Goal: Task Accomplishment & Management: Manage account settings

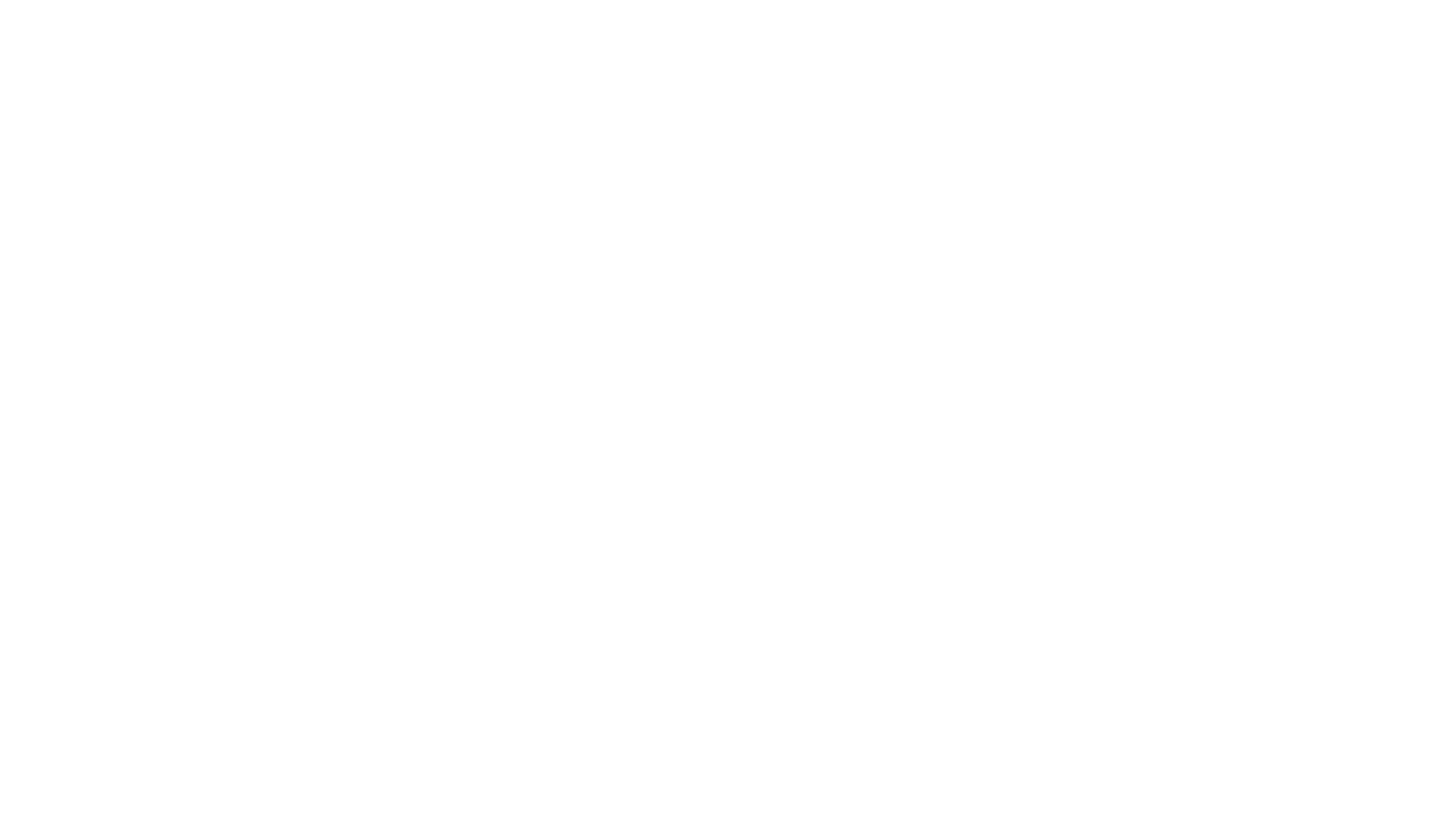
click at [503, 375] on div at bounding box center [724, 419] width 1449 height 839
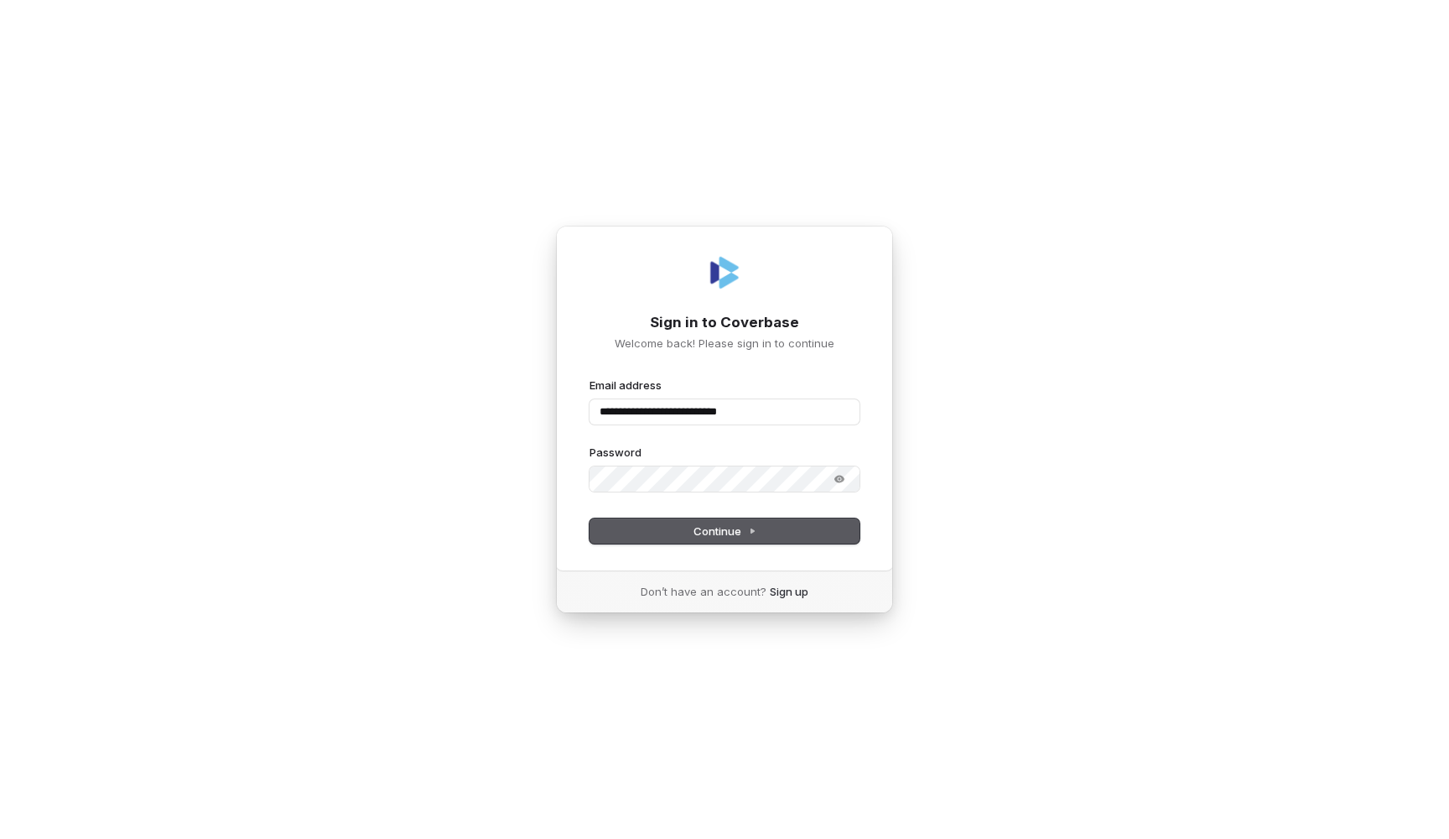
click at [707, 541] on button "Continue" at bounding box center [725, 530] width 270 height 25
type input "**********"
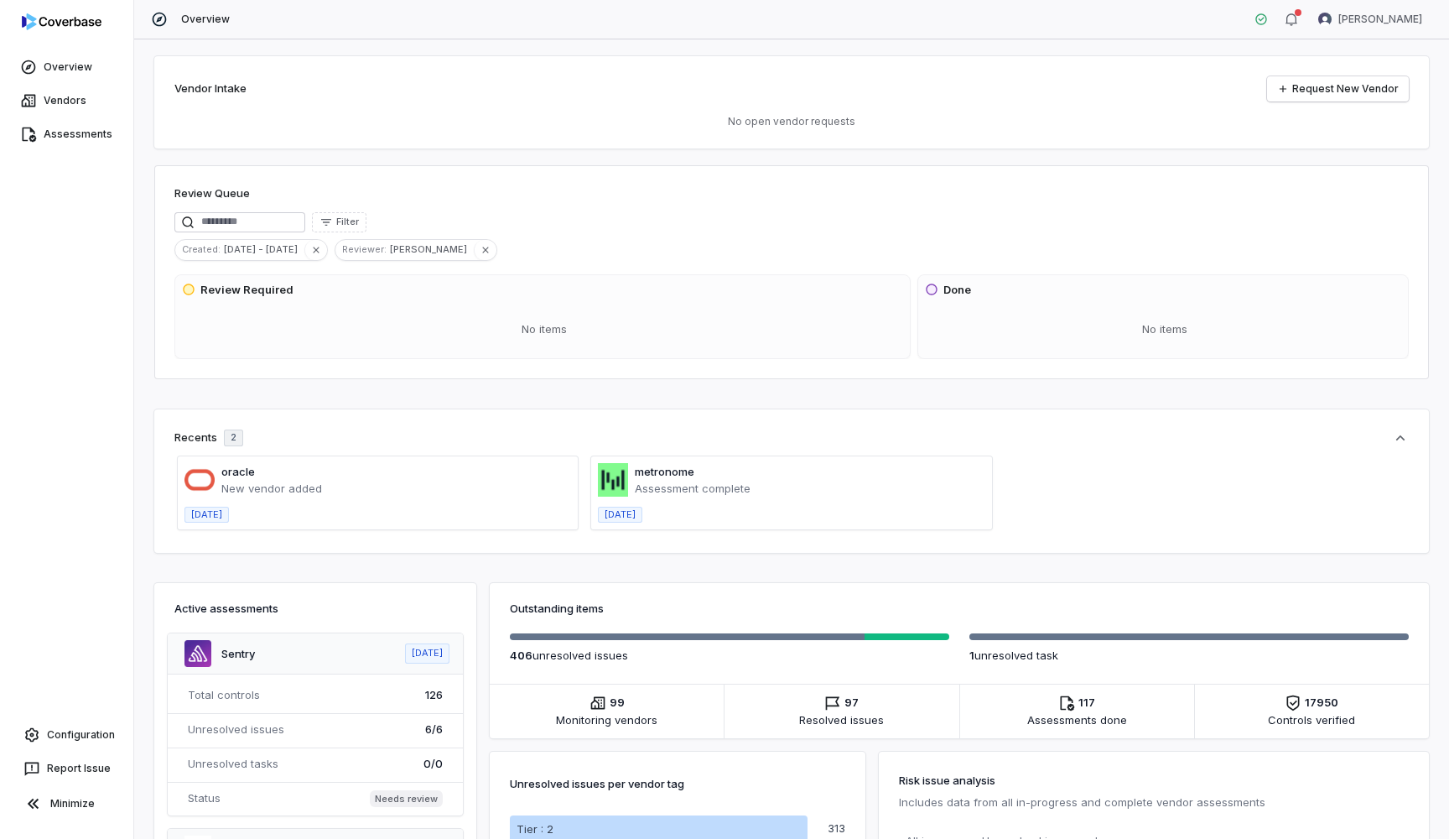
click at [83, 154] on div "Overview Vendors Assessments Configuration Report Issue Minimize" at bounding box center [66, 419] width 133 height 839
click at [83, 153] on div "Overview Vendors Assessments Configuration Report Issue Minimize" at bounding box center [66, 419] width 133 height 839
click at [81, 138] on link "Assessments" at bounding box center [66, 134] width 127 height 30
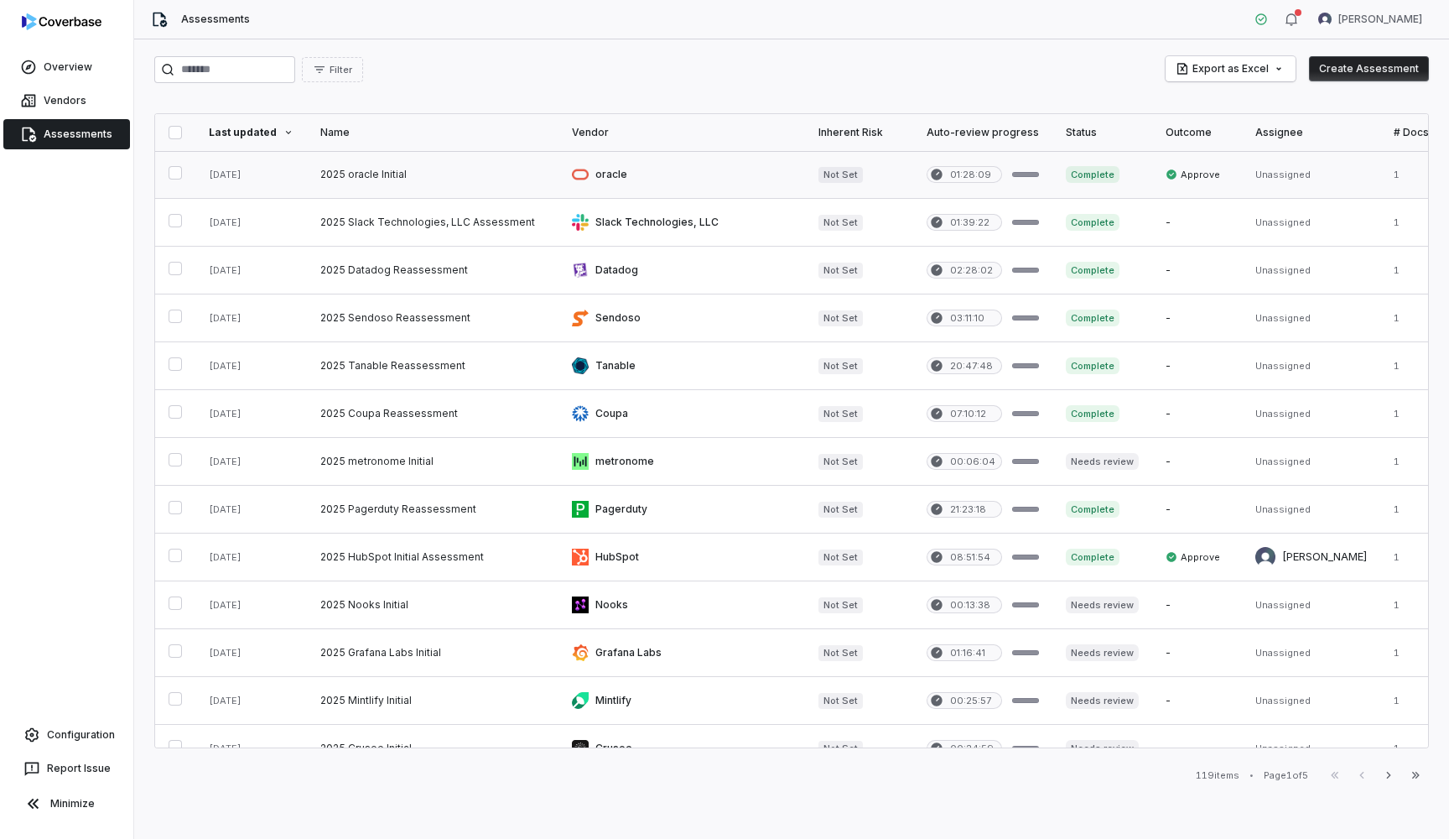
click at [346, 174] on link at bounding box center [433, 174] width 252 height 47
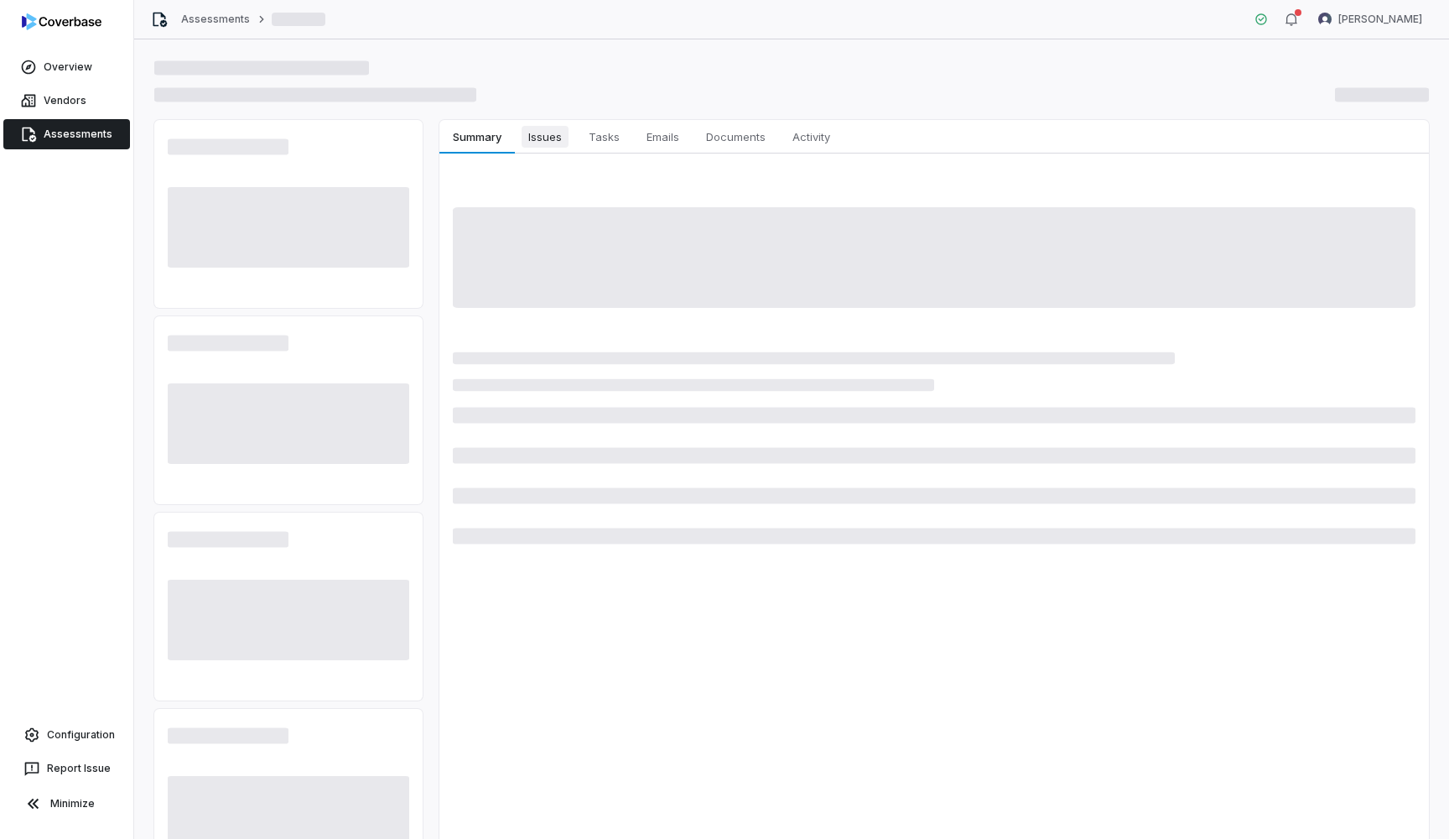
click at [559, 137] on span "Issues" at bounding box center [545, 137] width 47 height 22
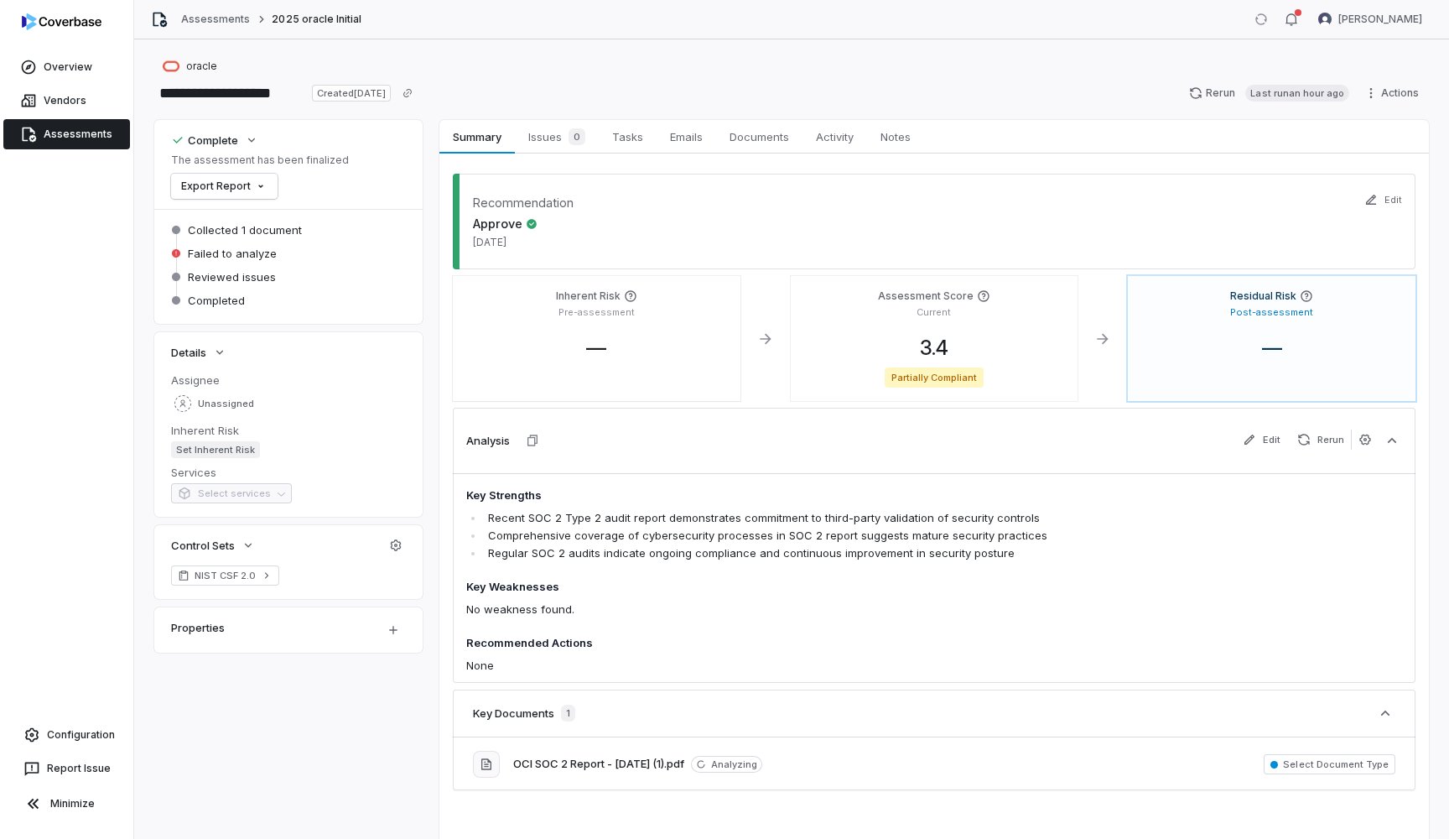
click at [540, 146] on span "Issues 0" at bounding box center [557, 136] width 70 height 23
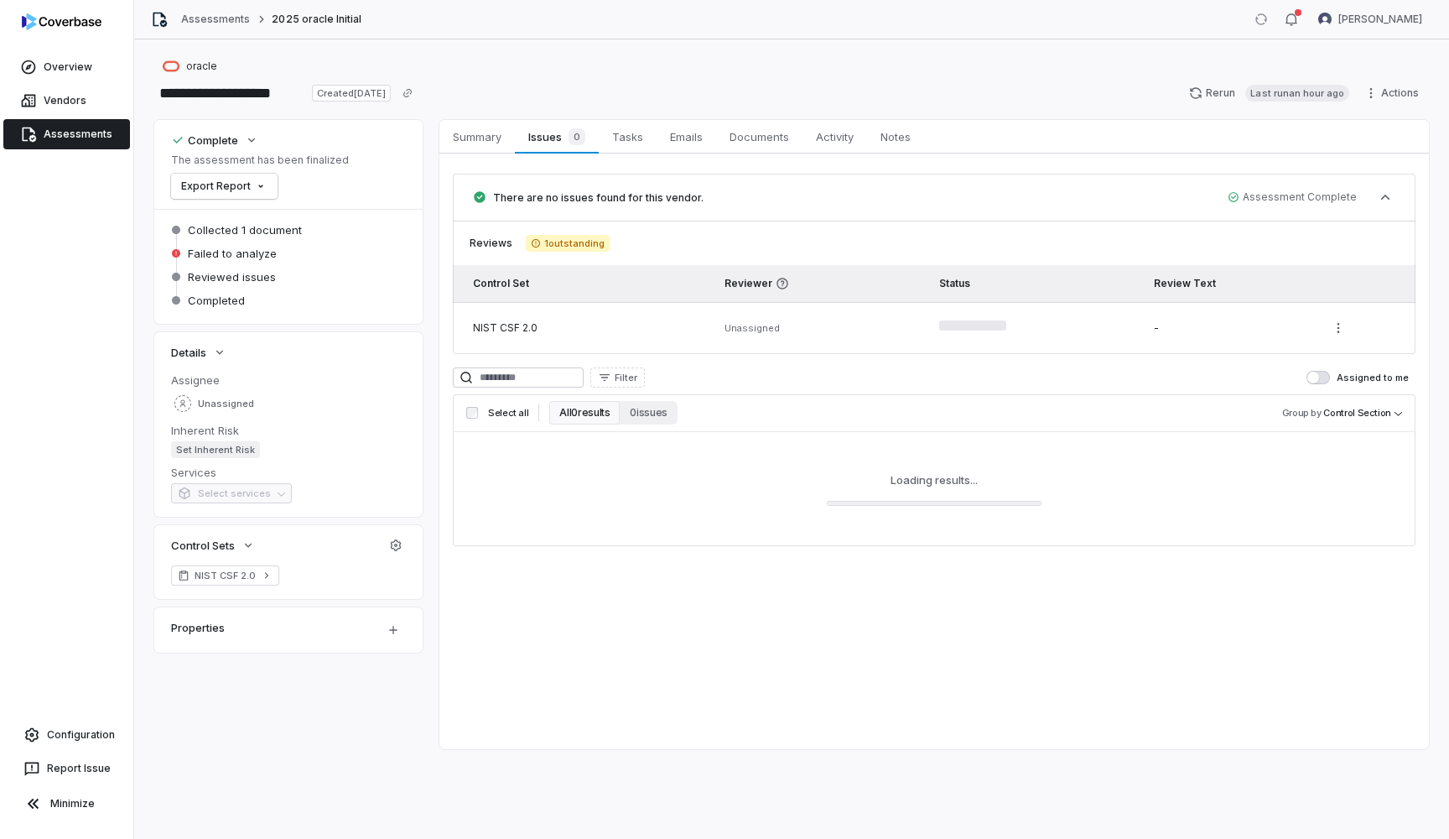
click at [540, 146] on span "Issues 0" at bounding box center [557, 136] width 70 height 23
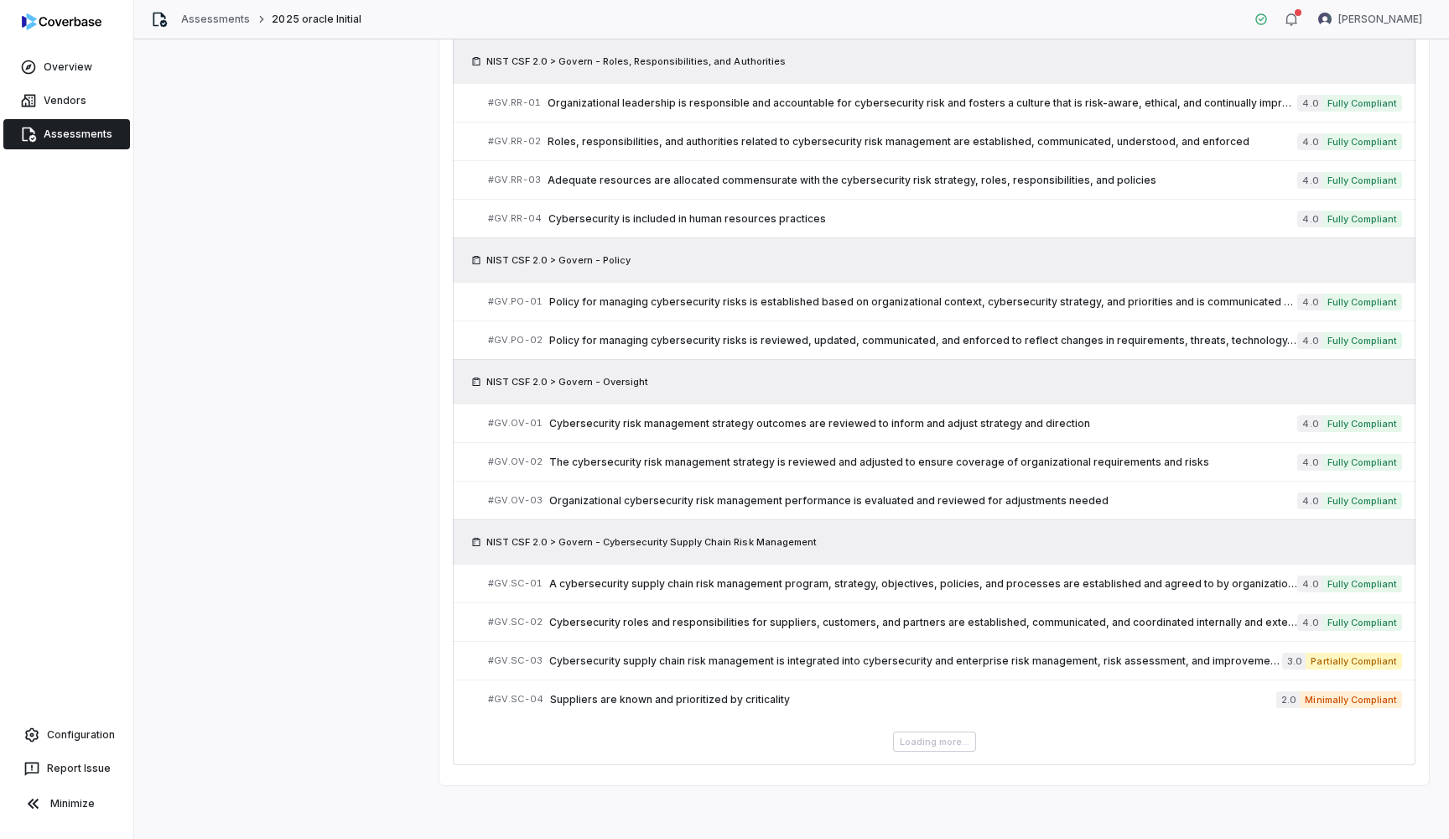
scroll to position [944, 0]
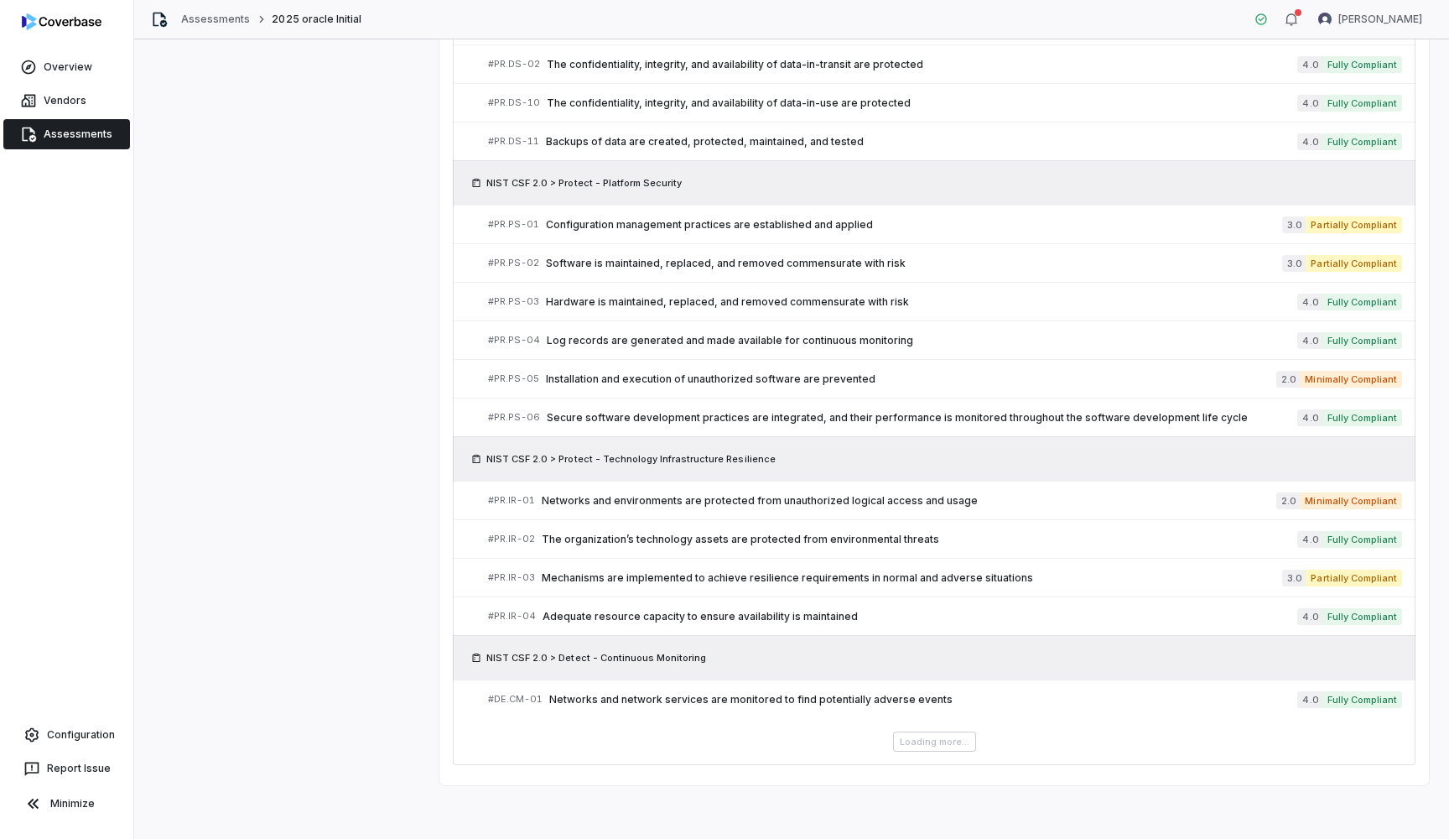
click at [699, 160] on div "NIST CSF 2.0 > Protect - Platform Security" at bounding box center [934, 182] width 963 height 44
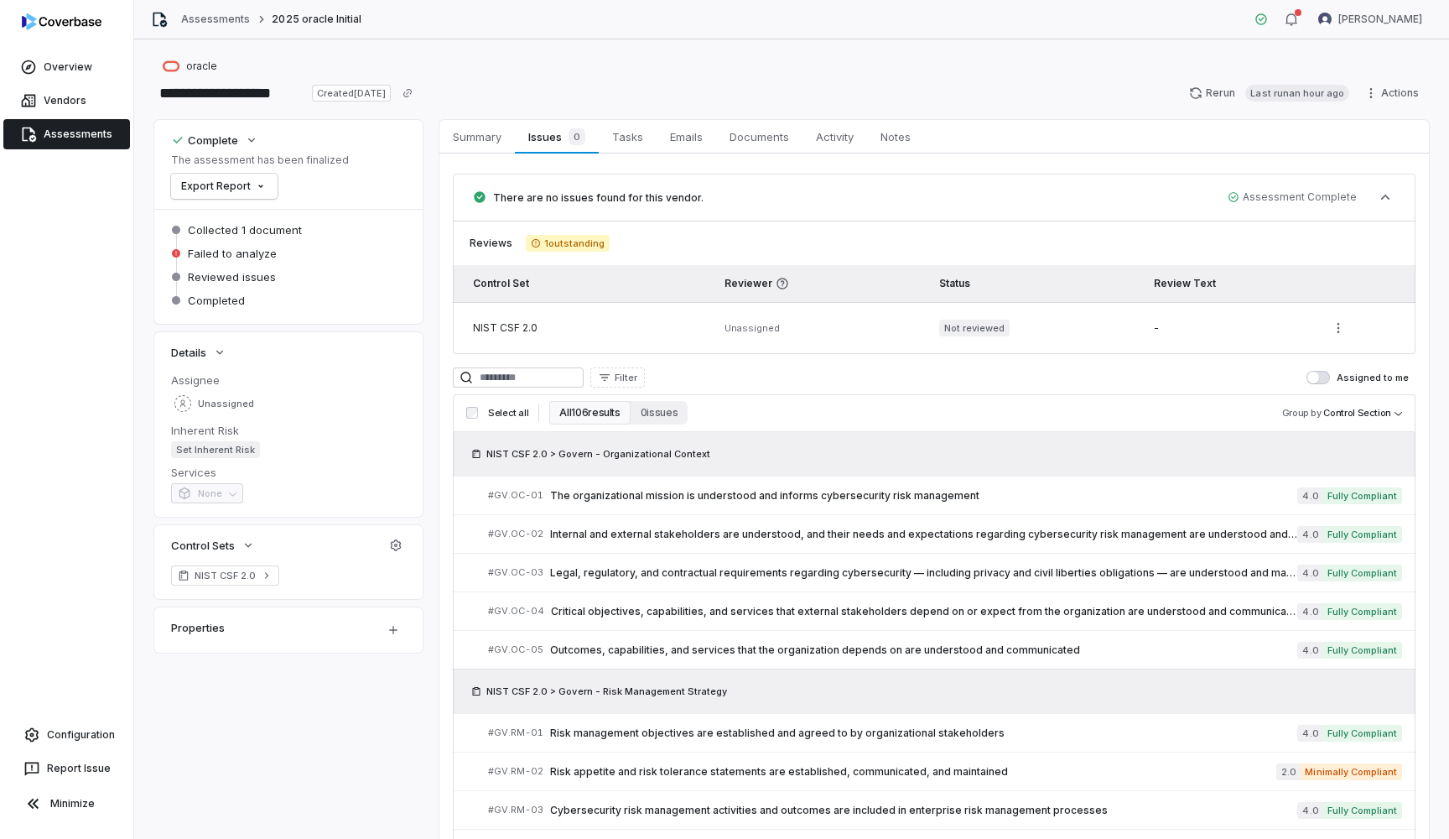
scroll to position [0, 0]
click at [216, 176] on html "**********" at bounding box center [724, 419] width 1449 height 839
click at [248, 223] on div "Export as PDF" at bounding box center [237, 222] width 118 height 27
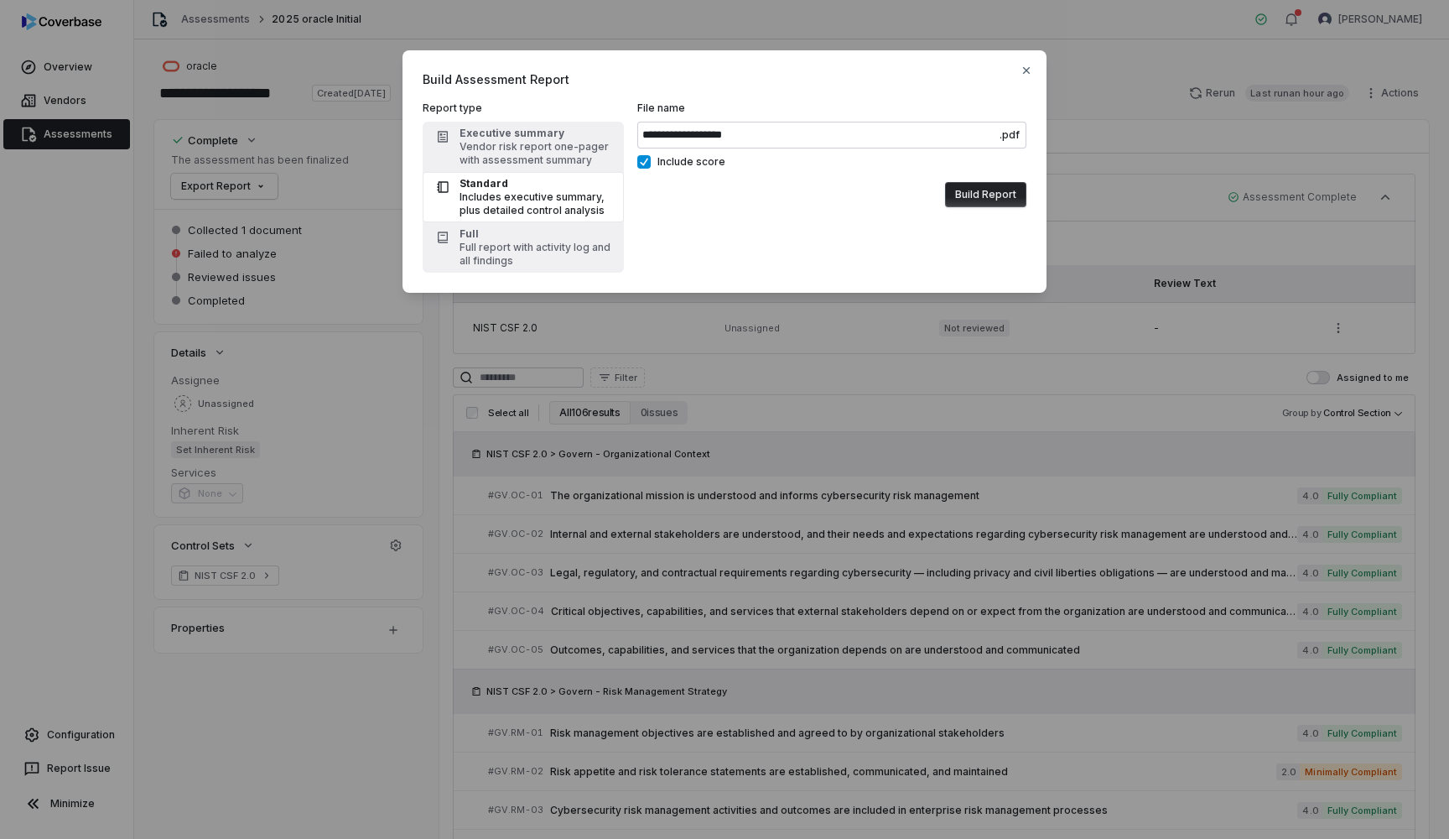
click at [1000, 190] on button "Build Report" at bounding box center [985, 194] width 81 height 25
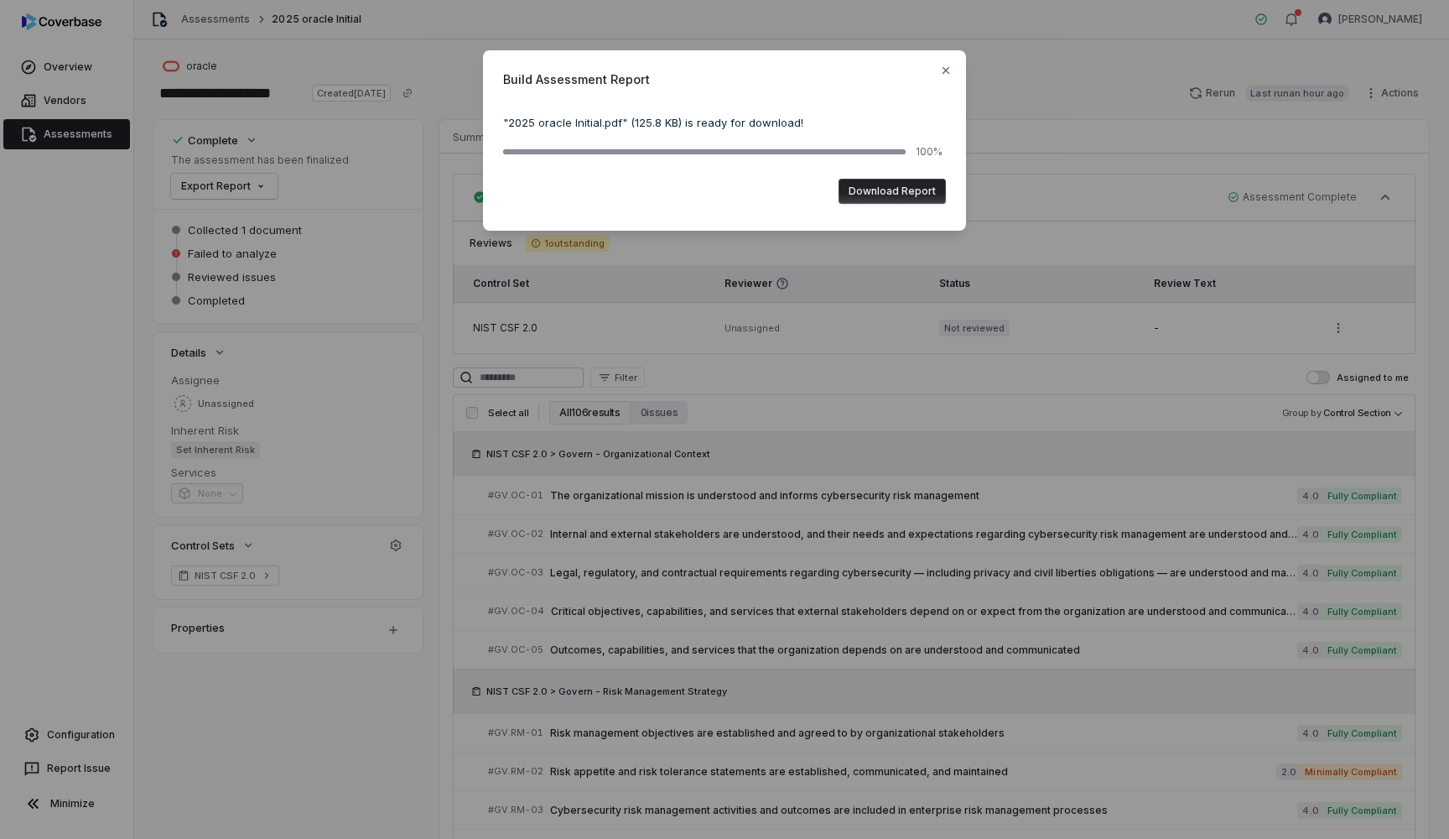
click at [927, 194] on button "Download Report" at bounding box center [892, 191] width 107 height 25
click at [948, 66] on icon "button" at bounding box center [945, 70] width 13 height 13
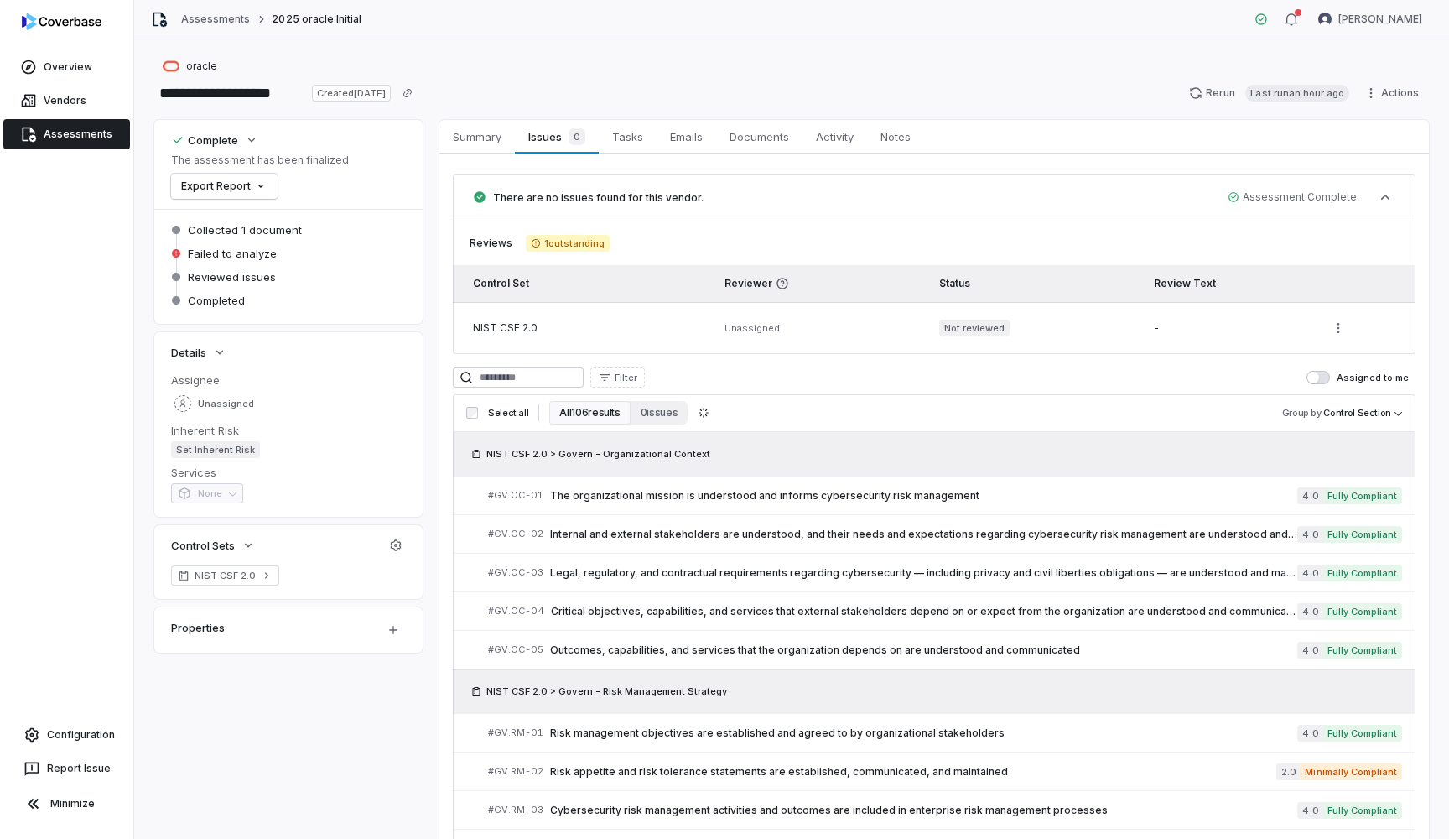
click at [1109, 377] on div "Filter Assigned to me" at bounding box center [934, 377] width 963 height 20
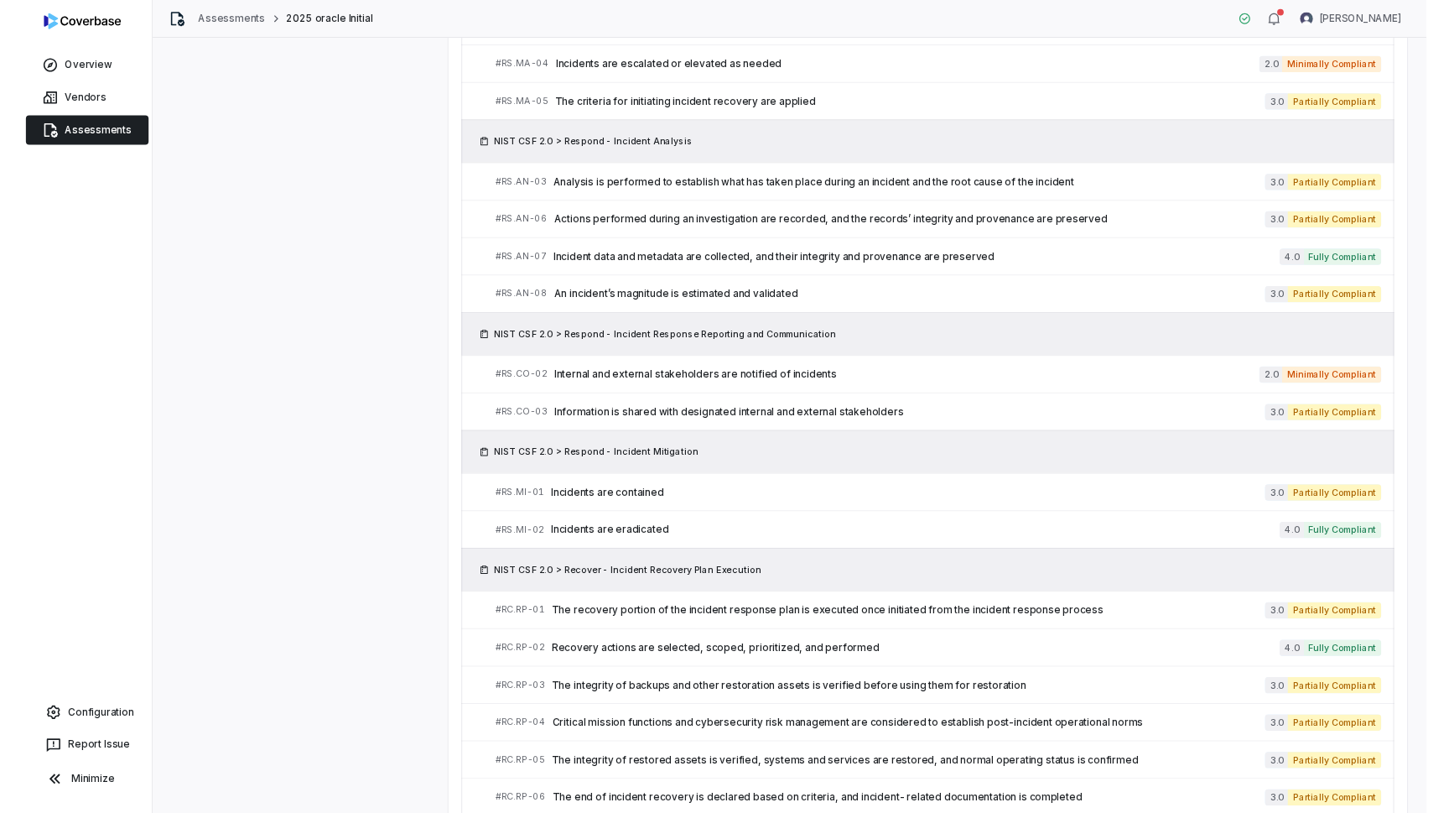
scroll to position [1397, 0]
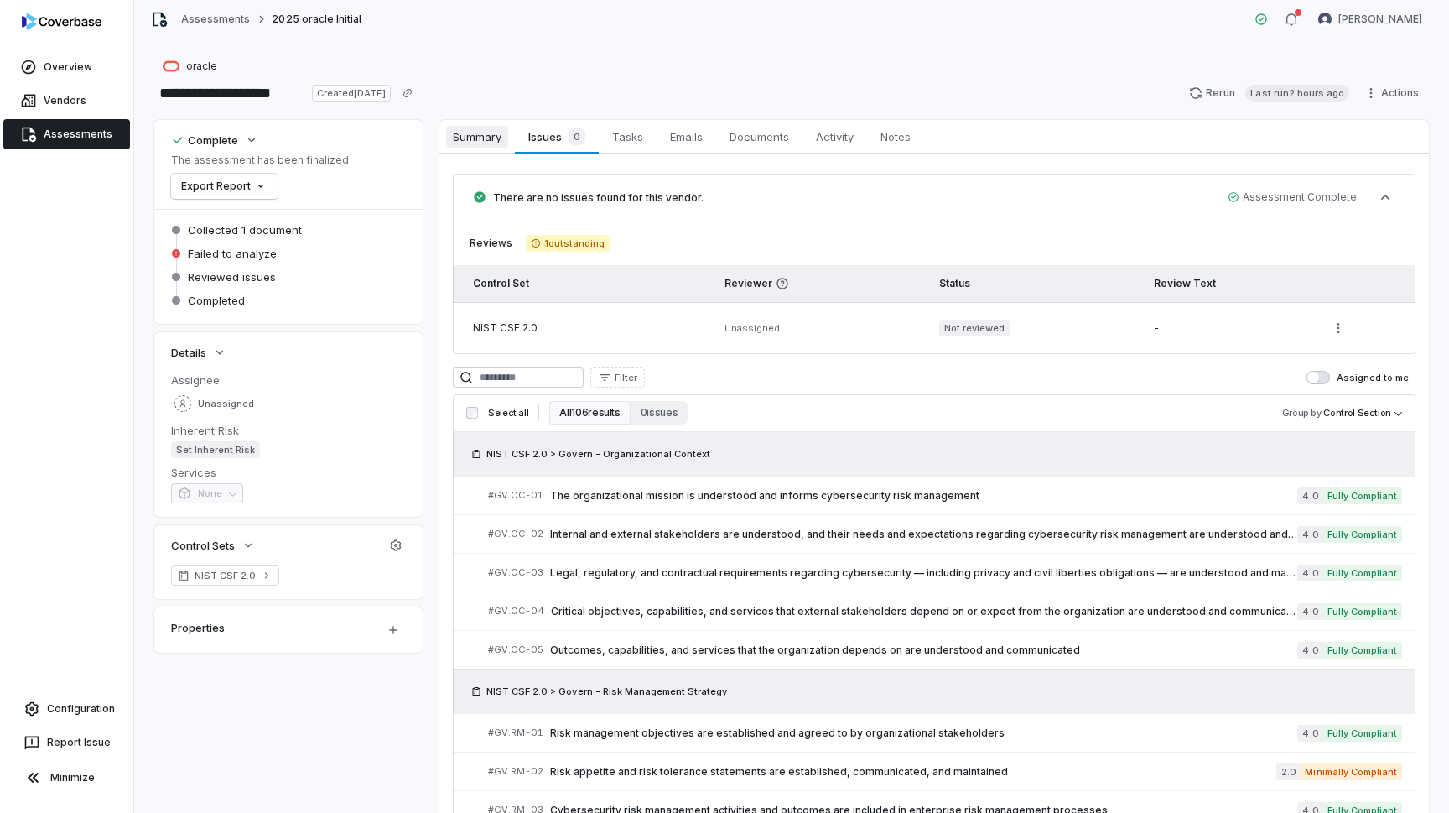
scroll to position [0, 0]
click at [573, 203] on span "There are no issues found for this vendor." at bounding box center [598, 197] width 210 height 13
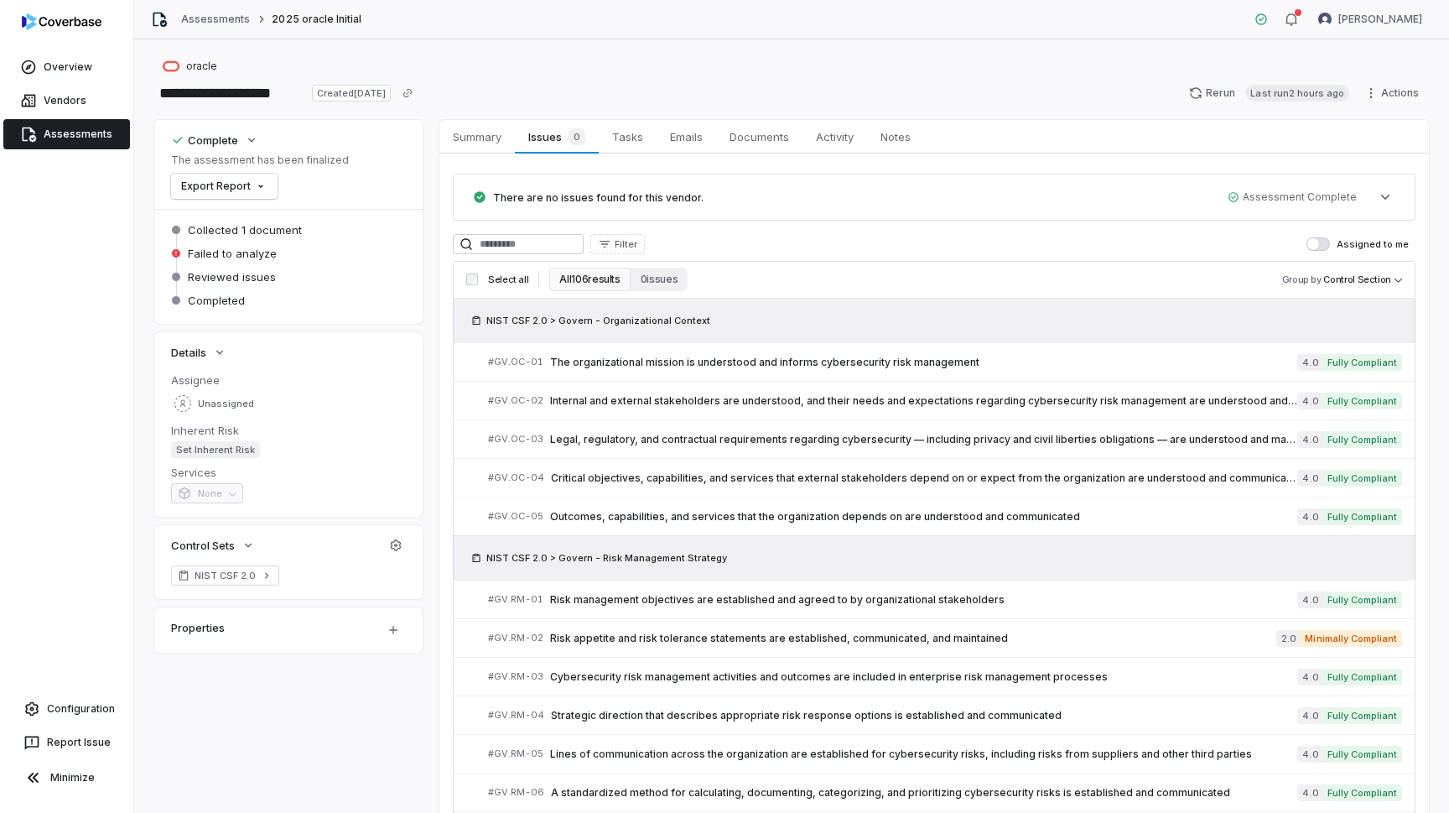
click at [569, 196] on span "There are no issues found for this vendor." at bounding box center [598, 197] width 210 height 13
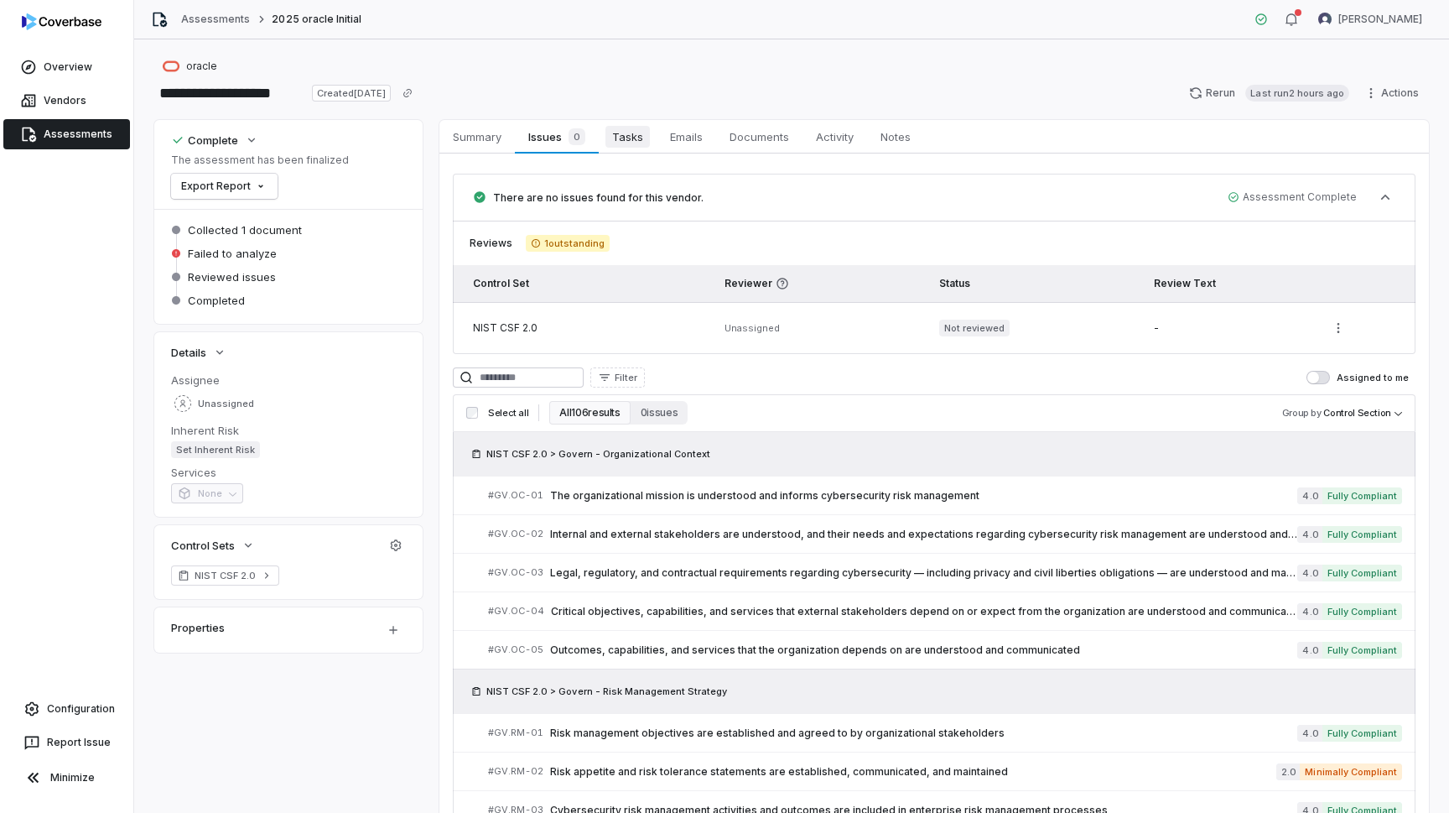
click at [617, 151] on link "Tasks Tasks" at bounding box center [628, 137] width 58 height 34
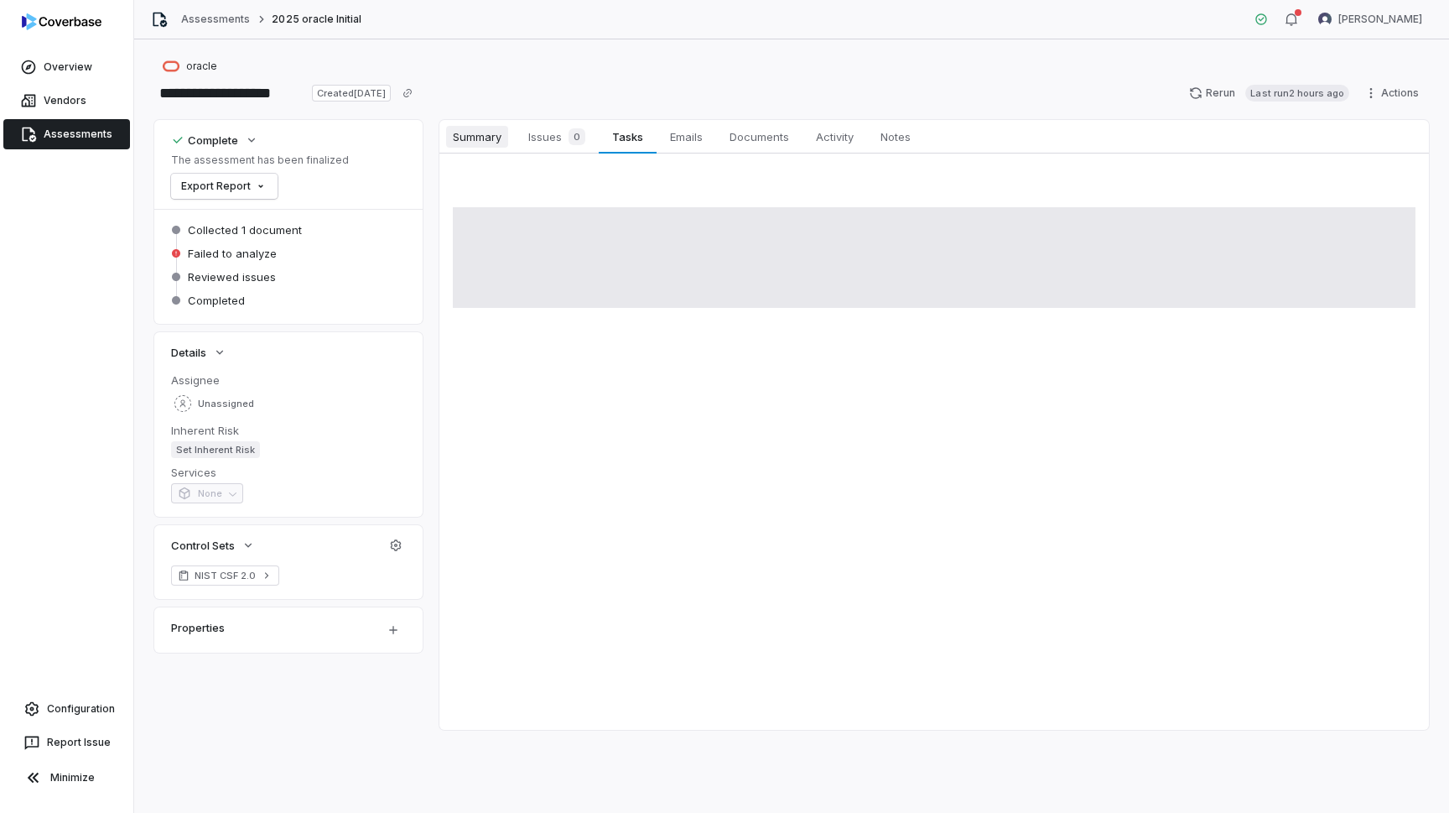
click at [506, 135] on span "Summary" at bounding box center [477, 137] width 62 height 22
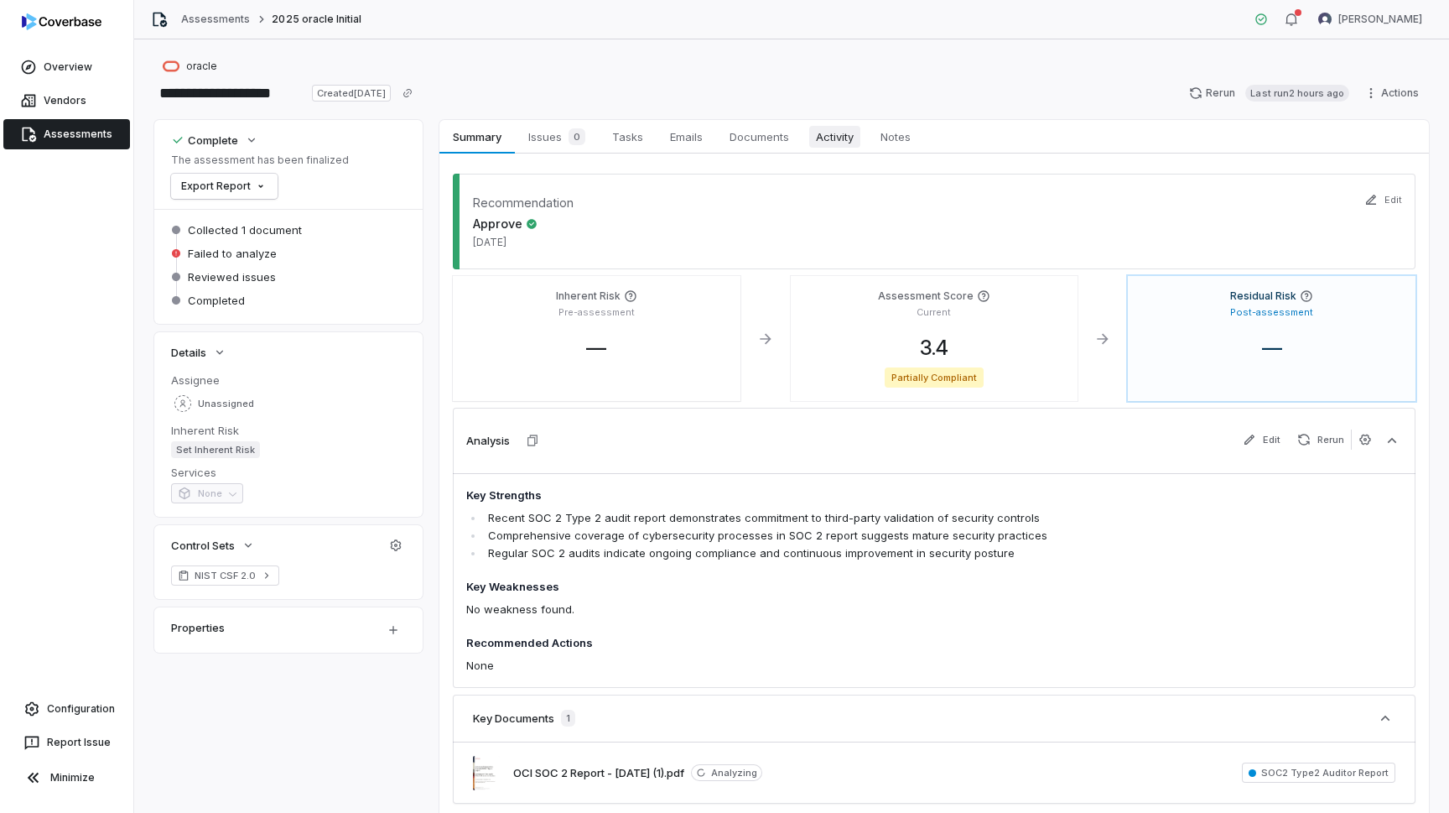
click at [839, 142] on span "Activity" at bounding box center [834, 137] width 51 height 22
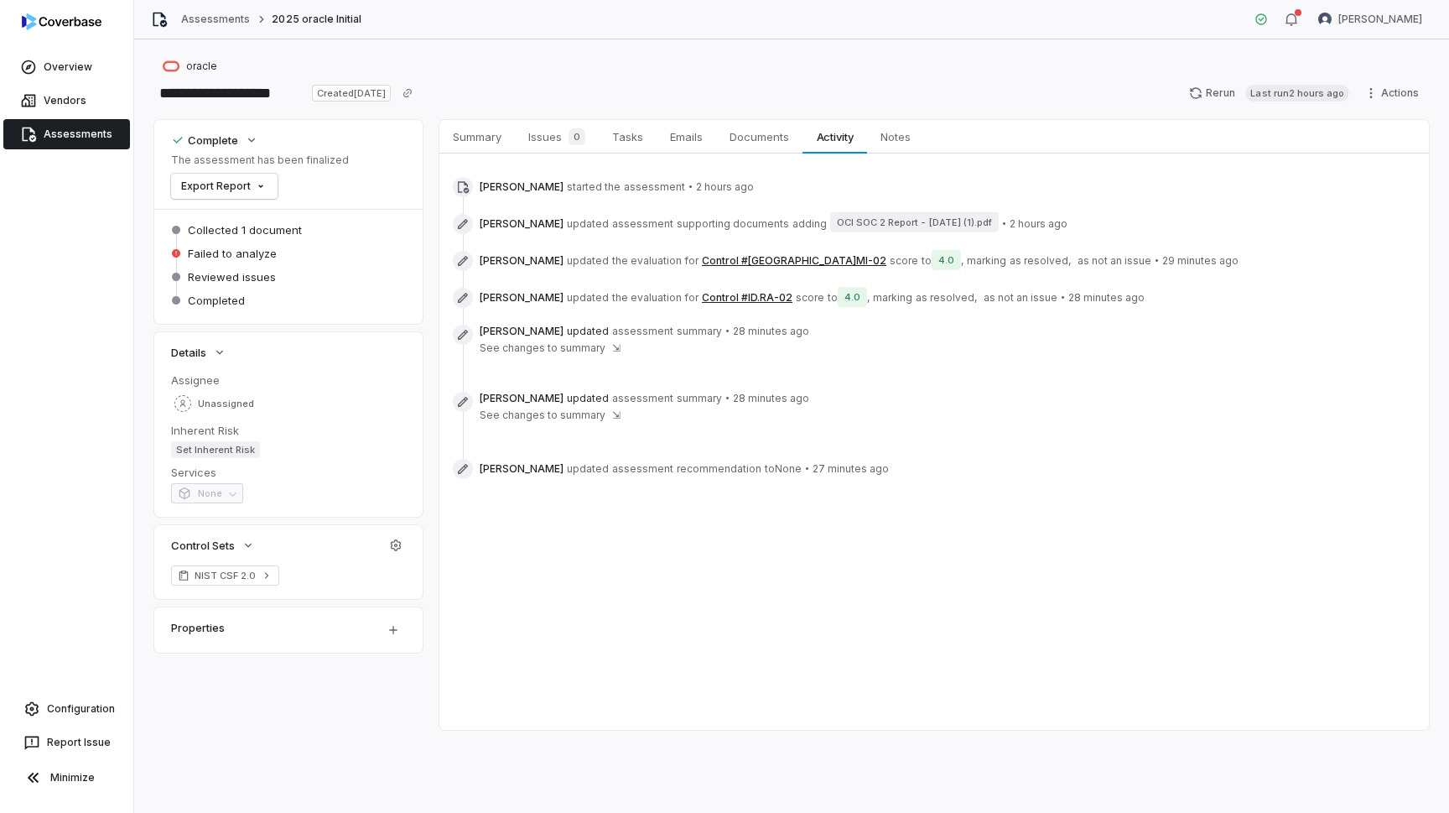
click at [733, 260] on button "Control #[GEOGRAPHIC_DATA]MI-02" at bounding box center [794, 260] width 184 height 13
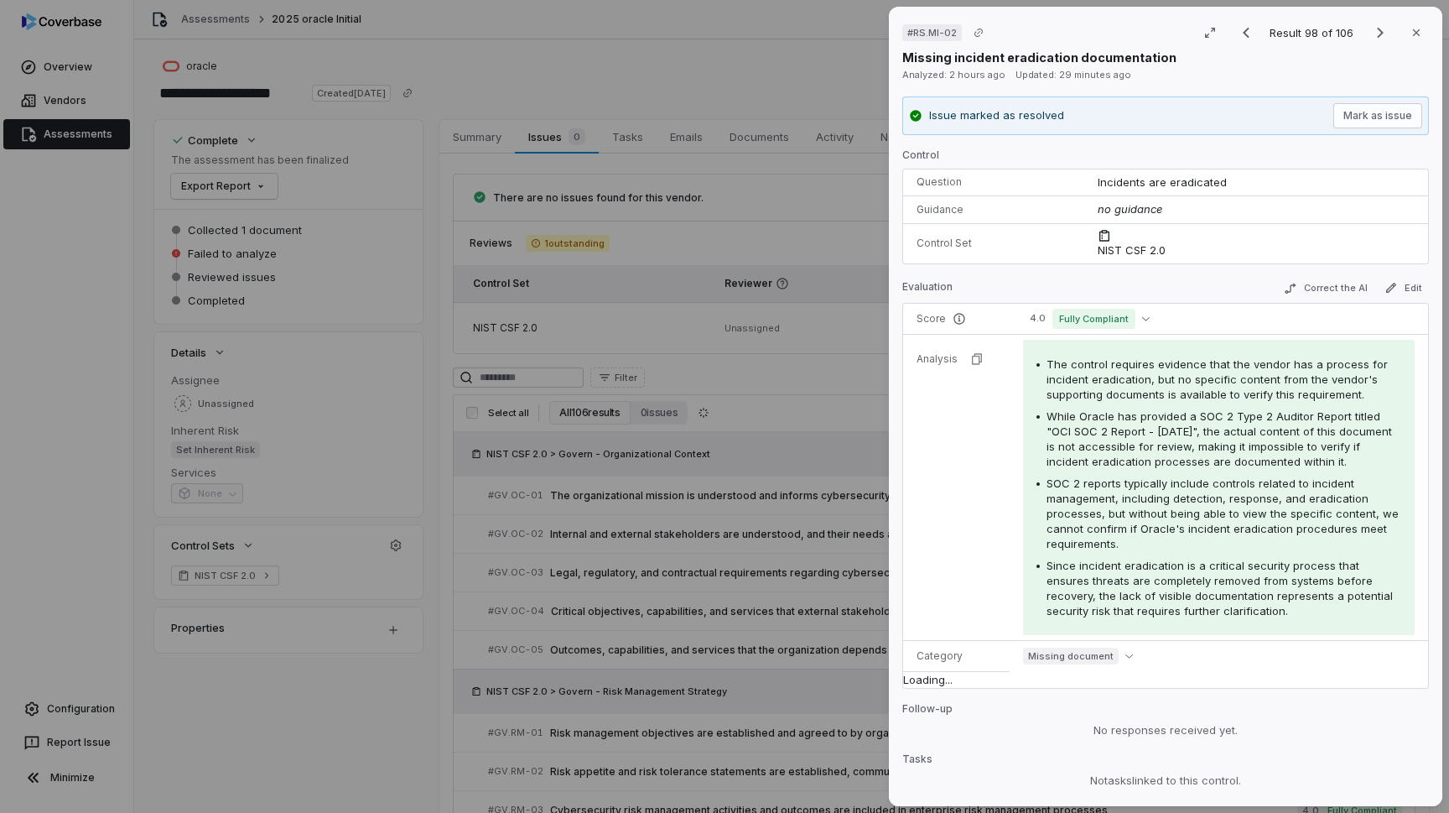
click at [938, 491] on tbody "Score 4.0 Fully Compliant Analysis The control requires evidence that the vendo…" at bounding box center [1165, 496] width 525 height 385
click at [948, 496] on tbody "Score 4.0 Fully Compliant Analysis The control requires evidence that the vendo…" at bounding box center [1165, 496] width 525 height 385
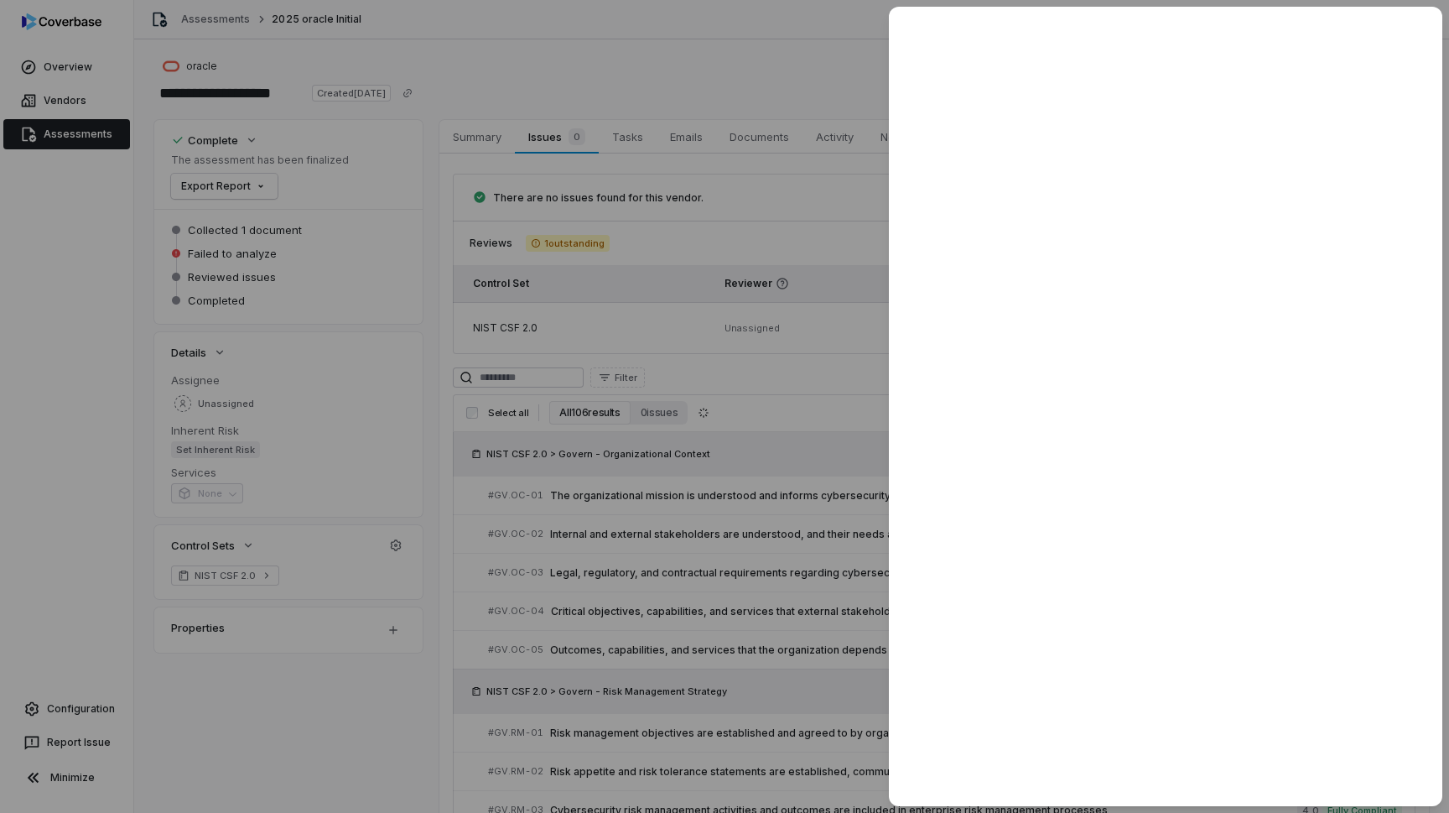
click at [776, 200] on div at bounding box center [724, 406] width 1449 height 813
